Goal: Task Accomplishment & Management: Use online tool/utility

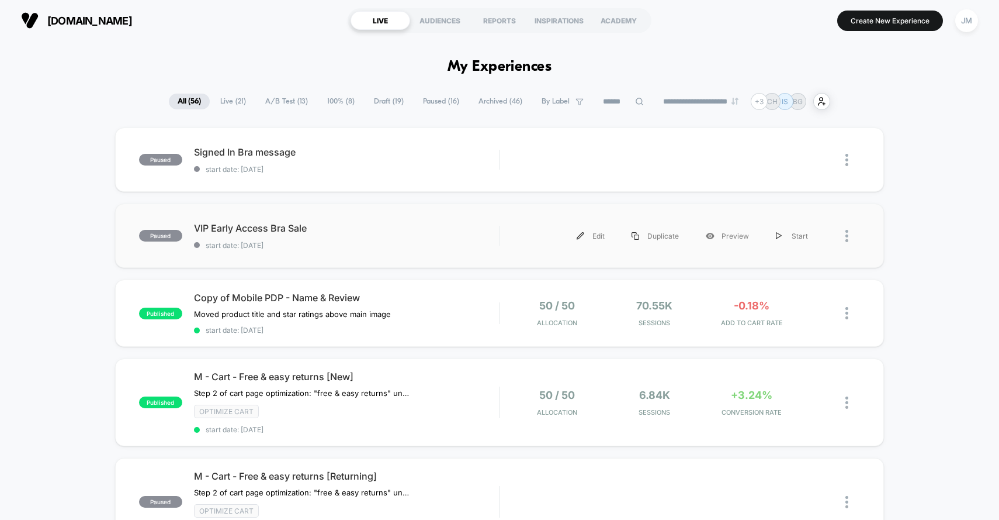
click at [312, 215] on div "paused VIP Early Access Bra Sale start date: [DATE] Edit Duplicate Preview Start" at bounding box center [500, 235] width 770 height 64
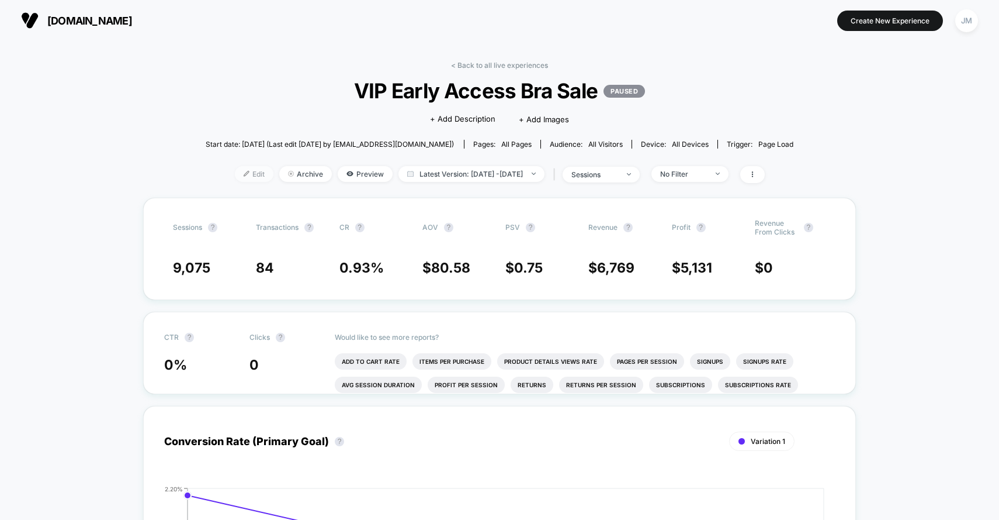
click at [235, 173] on span "Edit" at bounding box center [254, 174] width 39 height 16
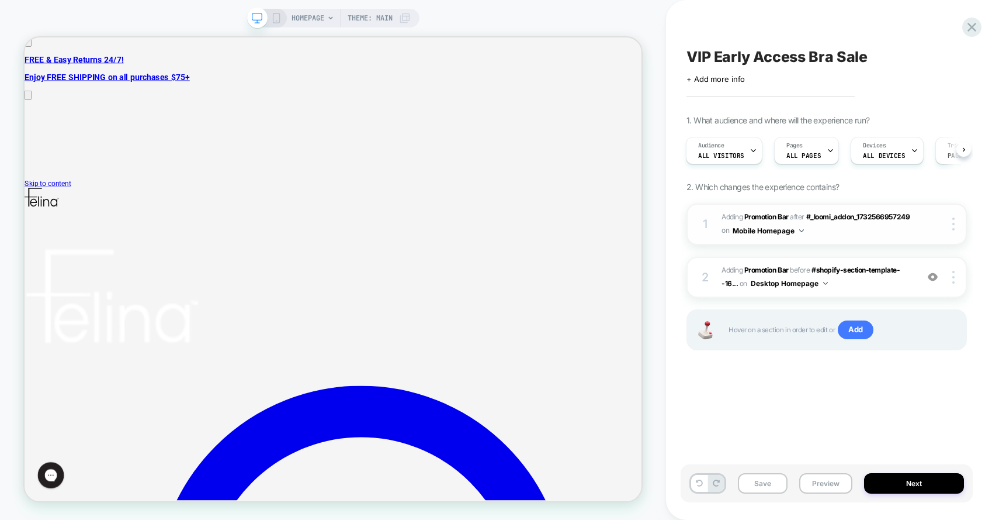
click at [816, 233] on span "#_loomi_addon_1754587748722 Adding Promotion Bar AFTER #_loomi_addon_1732566957…" at bounding box center [817, 223] width 190 height 27
click at [787, 211] on span "#_loomi_addon_1754587748722 Adding Promotion Bar AFTER #_loomi_addon_1732566957…" at bounding box center [817, 223] width 190 height 27
click at [762, 273] on span "#_loomi_addon_1754588242287 Adding Promotion Bar BEFORE #shopify-section-templa…" at bounding box center [817, 277] width 190 height 27
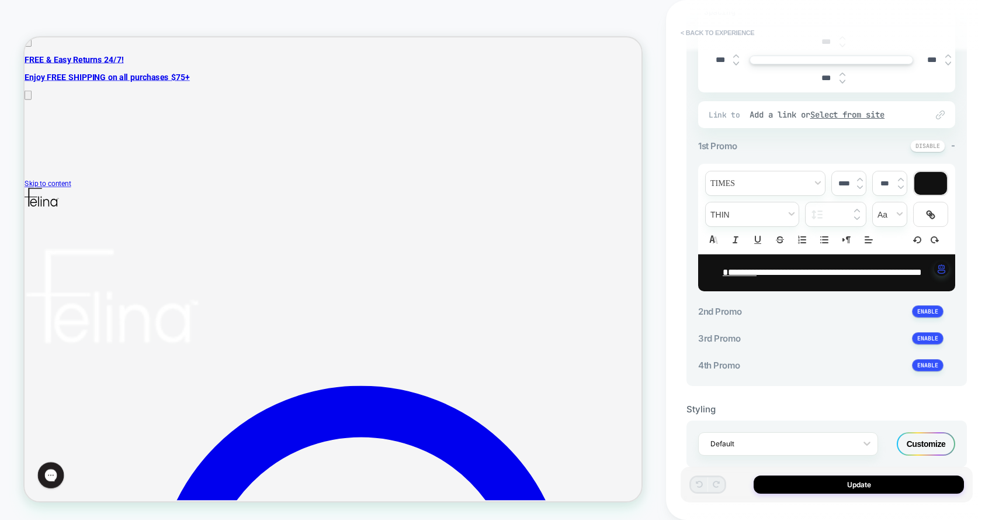
click at [722, 33] on button "< Back to experience" at bounding box center [717, 32] width 85 height 19
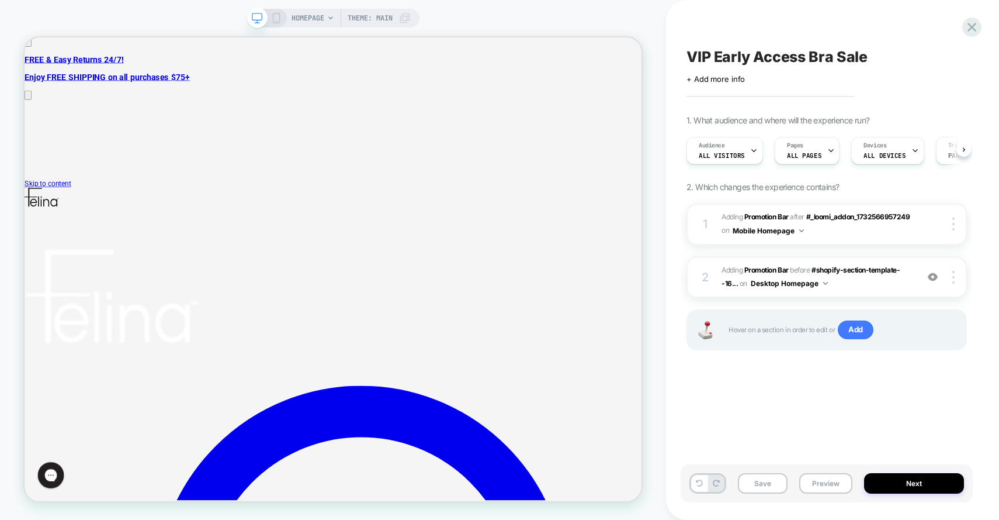
scroll to position [0, 1]
click at [975, 29] on icon at bounding box center [972, 27] width 16 height 16
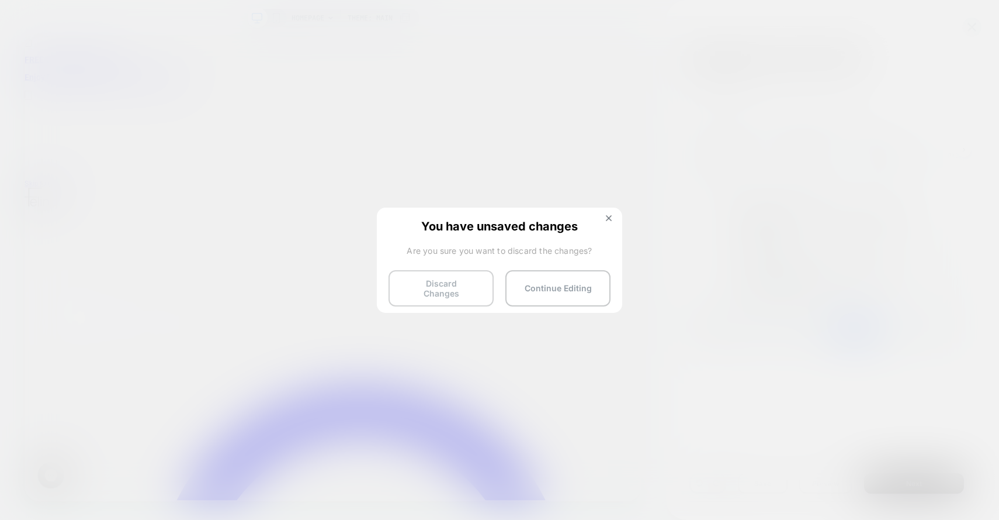
click at [415, 280] on button "Discard Changes" at bounding box center [441, 288] width 105 height 36
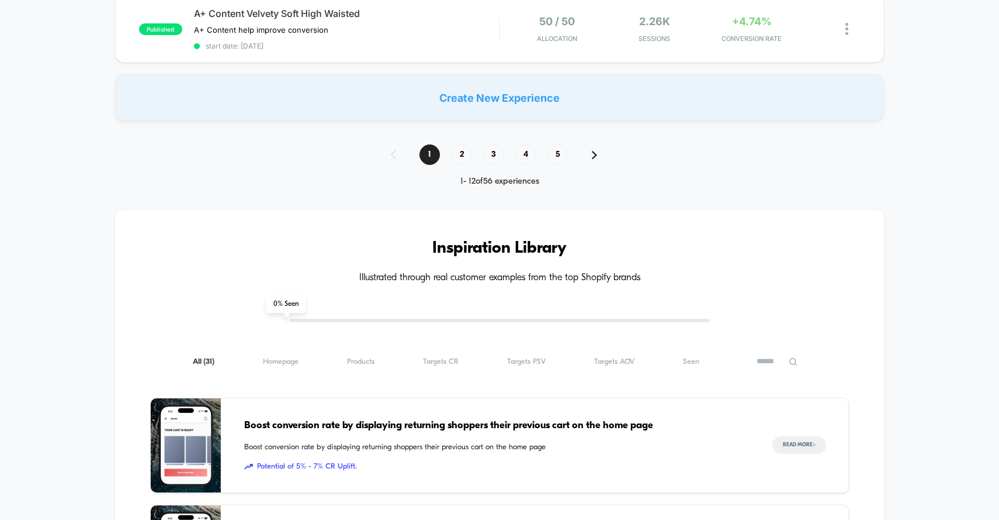
scroll to position [1057, 0]
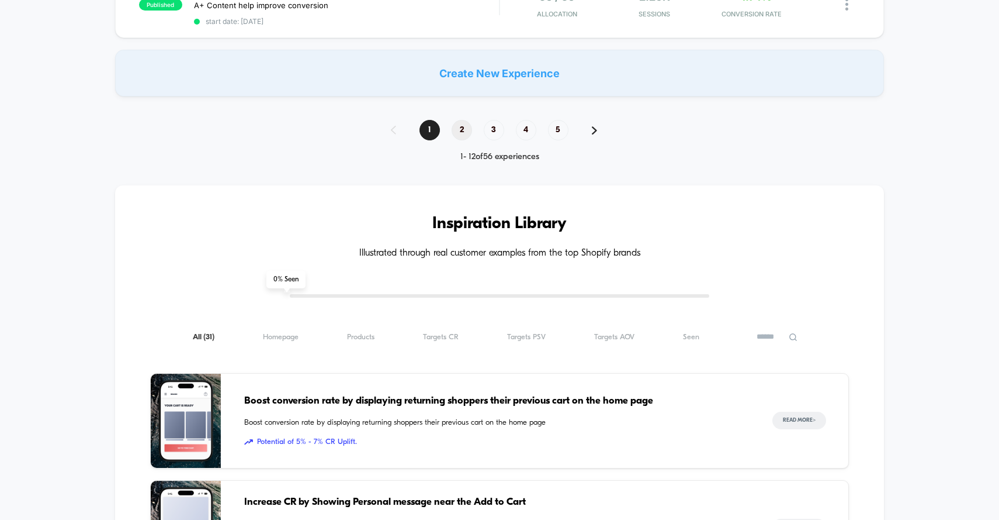
click at [466, 120] on span "2" at bounding box center [462, 130] width 20 height 20
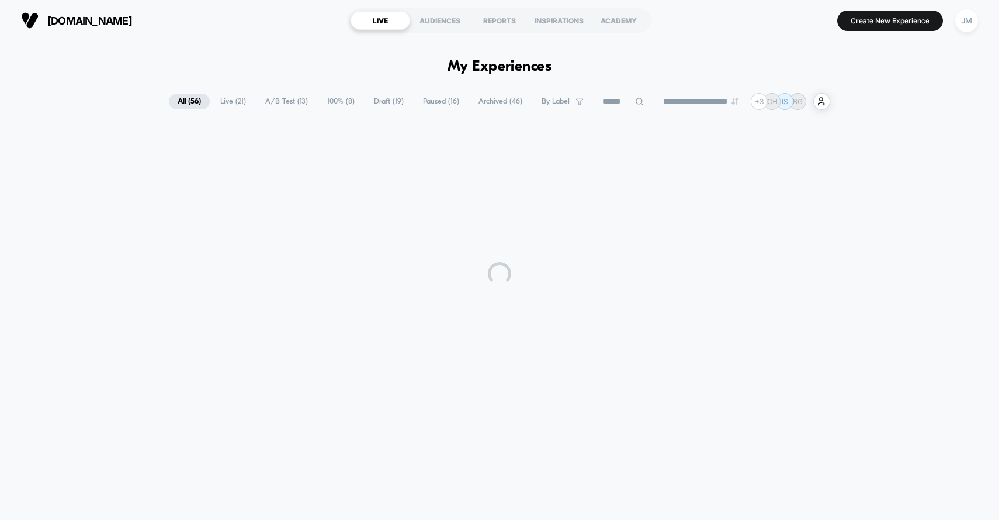
scroll to position [0, 0]
